Goal: Book appointment/travel/reservation

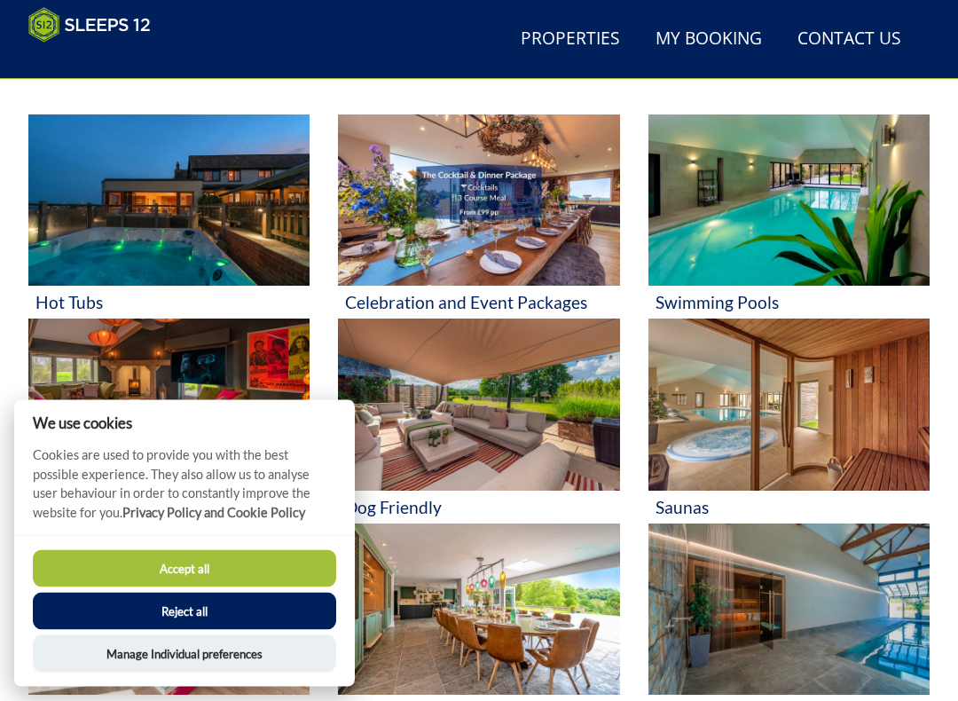
scroll to position [684, 0]
click at [225, 601] on button "Reject all" at bounding box center [185, 611] width 304 height 37
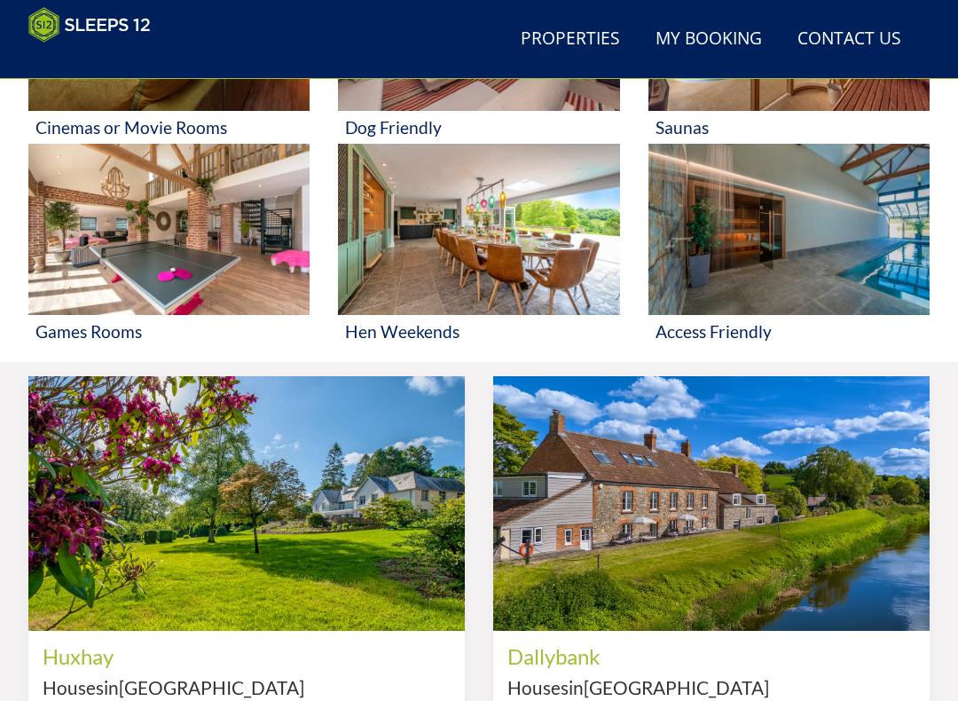
scroll to position [1064, 0]
click at [204, 258] on img at bounding box center [168, 229] width 281 height 171
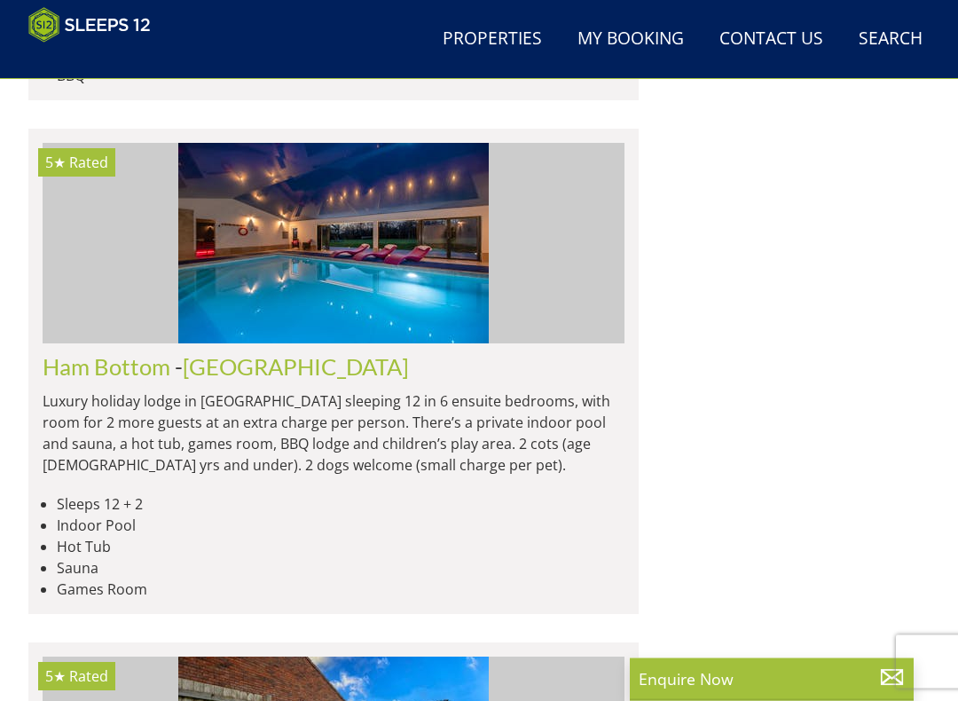
scroll to position [2300, 0]
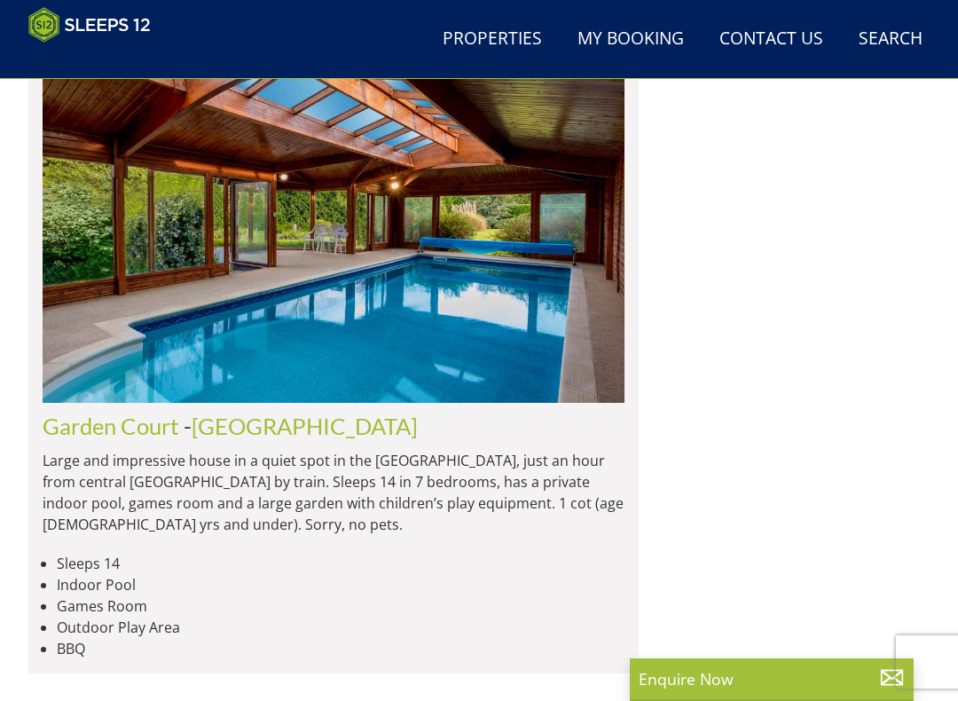
scroll to position [2118, 0]
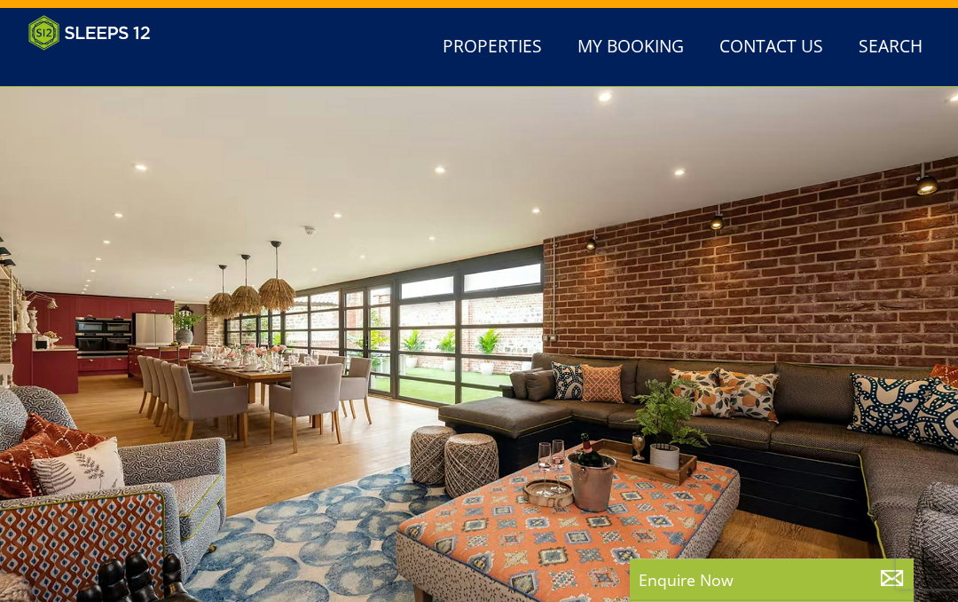
scroll to position [6, 0]
